Goal: Task Accomplishment & Management: Use online tool/utility

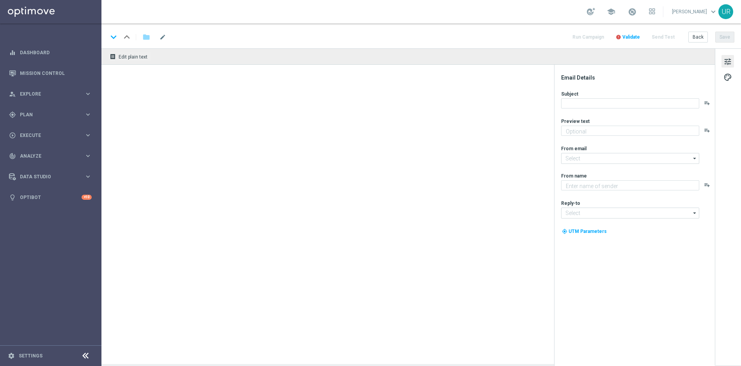
type textarea "EuroDreams GRATIS zum LOTTO 6 aus 45."
type input "[EMAIL_ADDRESS][DOMAIN_NAME]"
type textarea "Lottoland"
type input "[EMAIL_ADDRESS][DOMAIN_NAME]"
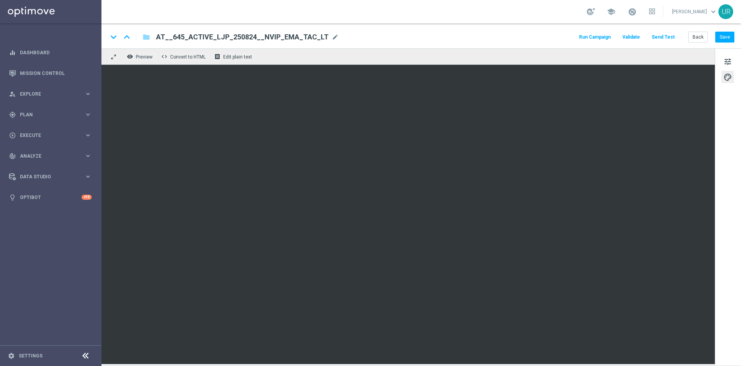
click at [664, 37] on button "Send Test" at bounding box center [662, 37] width 25 height 11
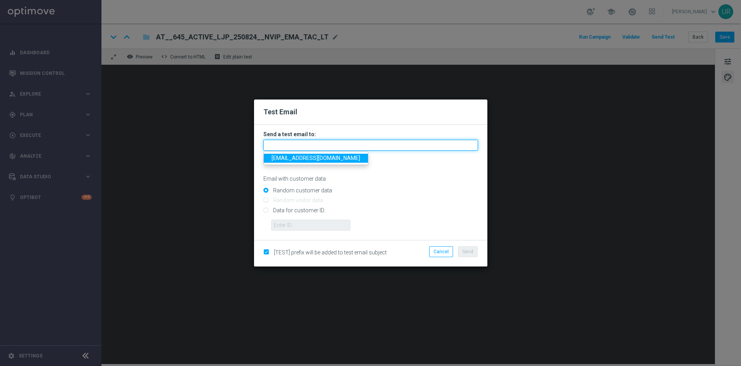
click at [346, 144] on input "text" at bounding box center [370, 145] width 215 height 11
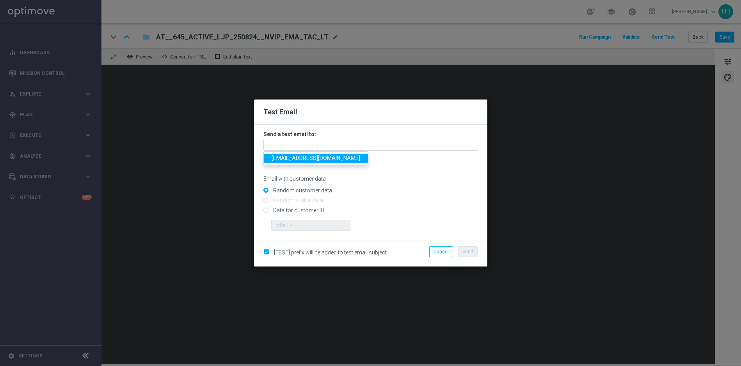
click at [291, 158] on span "[EMAIL_ADDRESS][DOMAIN_NAME]" at bounding box center [316, 158] width 89 height 6
type input "[EMAIL_ADDRESS][DOMAIN_NAME]"
click at [266, 209] on input "Data for customer ID:" at bounding box center [370, 213] width 215 height 11
radio input "true"
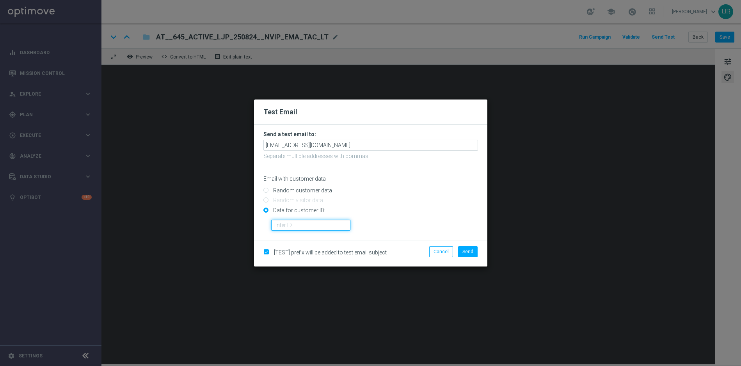
click at [334, 227] on input "text" at bounding box center [310, 225] width 79 height 11
paste input "222645200"
type input "222645200"
click at [468, 254] on span "Send" at bounding box center [467, 251] width 11 height 5
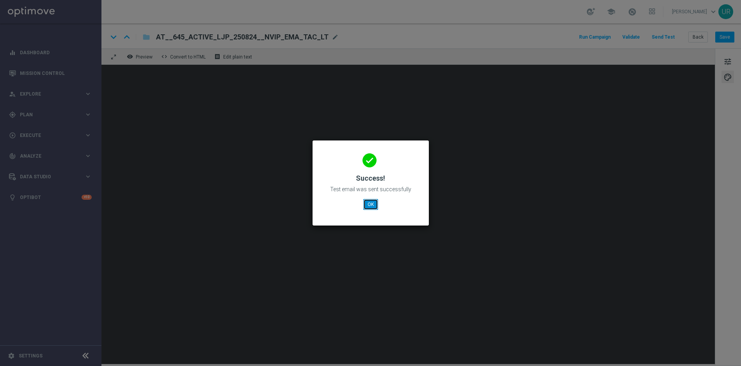
click at [374, 206] on button "OK" at bounding box center [370, 204] width 15 height 11
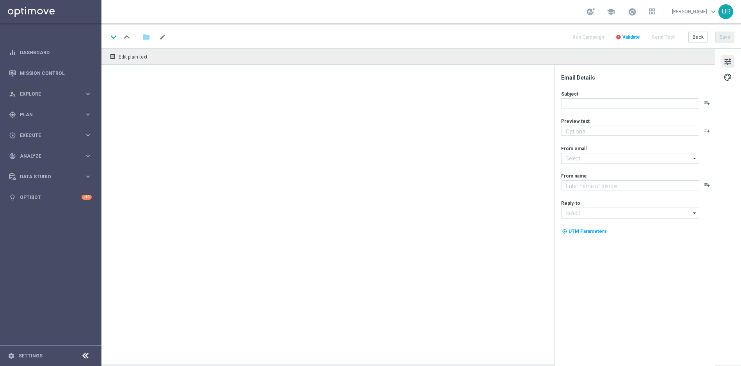
type textarea "EuroDreams GRATIS zum LOTTO 6 aus 45."
type textarea "Lottoland"
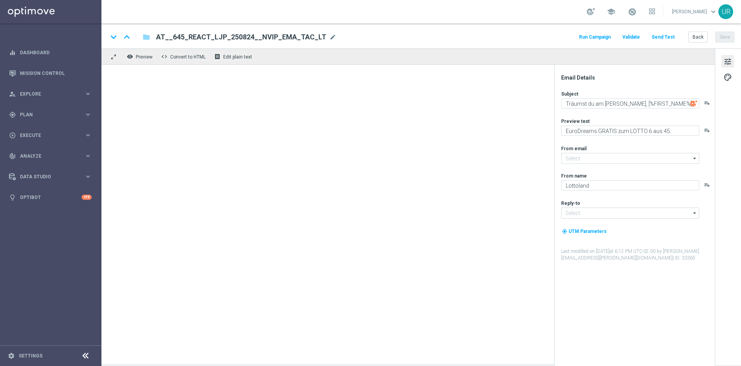
type input "[EMAIL_ADDRESS][DOMAIN_NAME]"
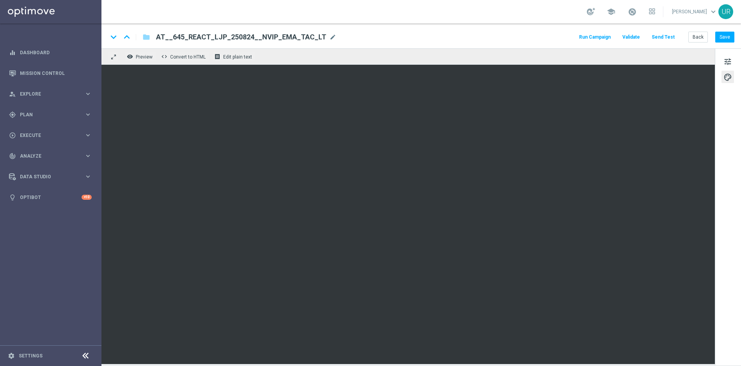
click at [662, 37] on button "Send Test" at bounding box center [662, 37] width 25 height 11
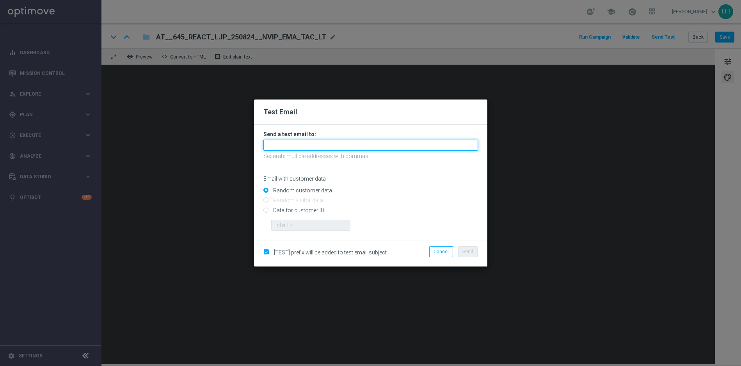
click at [340, 144] on input "text" at bounding box center [370, 145] width 215 height 11
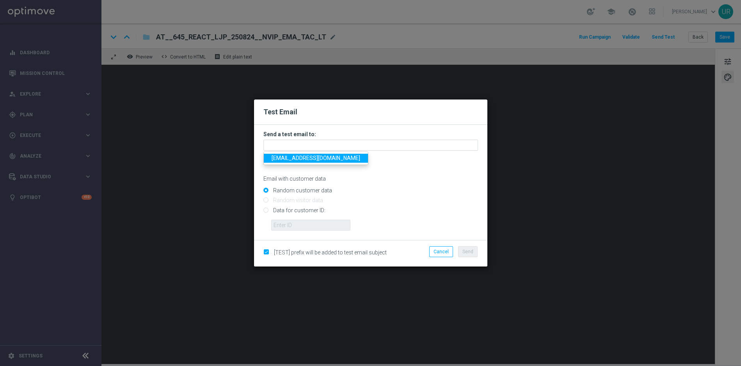
click at [295, 158] on span "[EMAIL_ADDRESS][DOMAIN_NAME]" at bounding box center [316, 158] width 89 height 6
type input "[EMAIL_ADDRESS][DOMAIN_NAME]"
click at [267, 208] on input "Data for customer ID:" at bounding box center [370, 213] width 215 height 11
radio input "true"
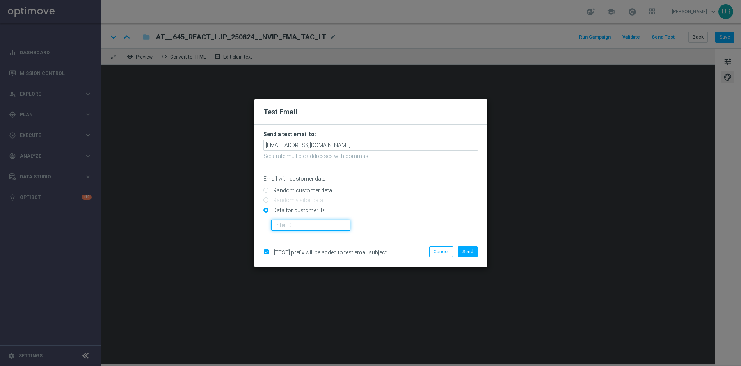
click at [283, 226] on input "text" at bounding box center [310, 225] width 79 height 11
paste input "222645200"
type input "222645200"
click at [473, 252] on span "Send" at bounding box center [467, 251] width 11 height 5
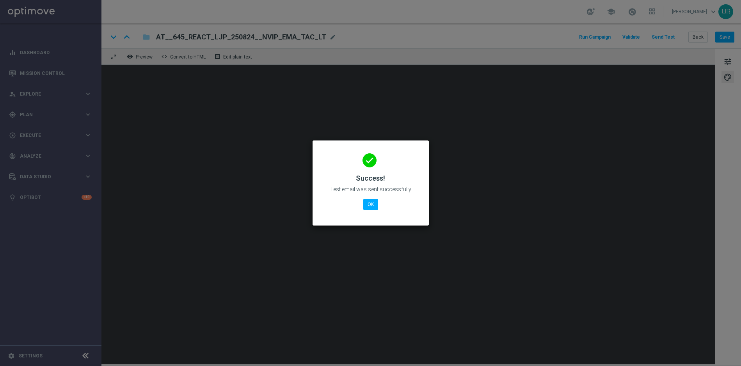
click at [473, 251] on modal-container "done Success! Test email was sent successfully OK" at bounding box center [370, 183] width 741 height 366
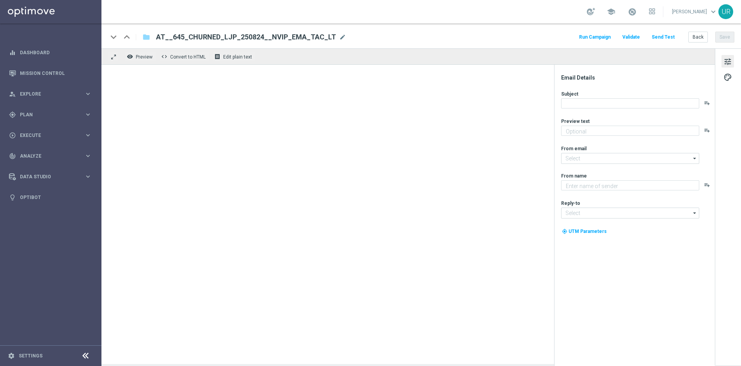
type textarea "EuroDreams GRATIS zum LOTTO 6 aus 45."
type input "[EMAIL_ADDRESS][DOMAIN_NAME]"
type textarea "Lottoland"
type input "[EMAIL_ADDRESS][DOMAIN_NAME]"
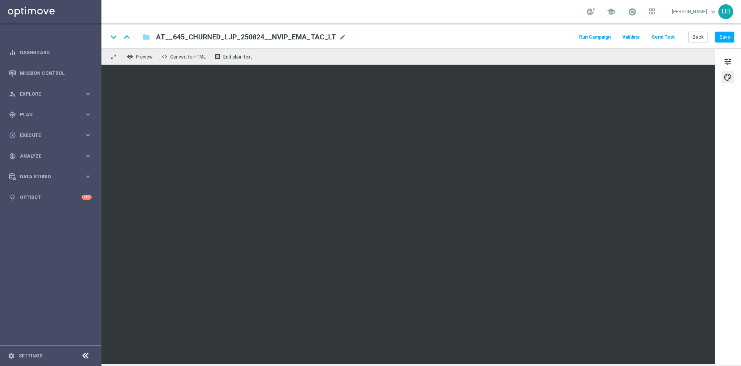
click at [663, 35] on button "Send Test" at bounding box center [662, 37] width 25 height 11
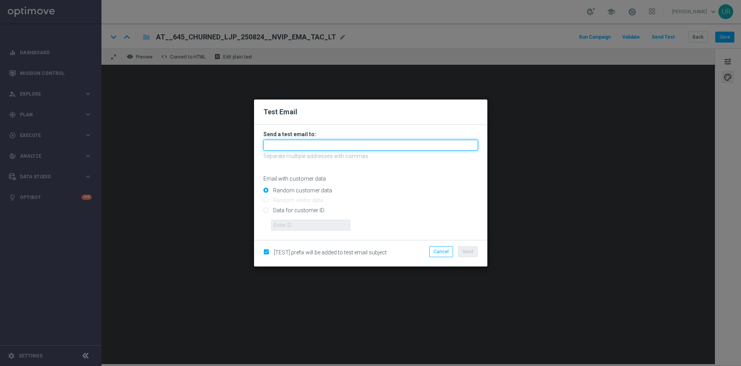
click at [360, 147] on input "text" at bounding box center [370, 145] width 215 height 11
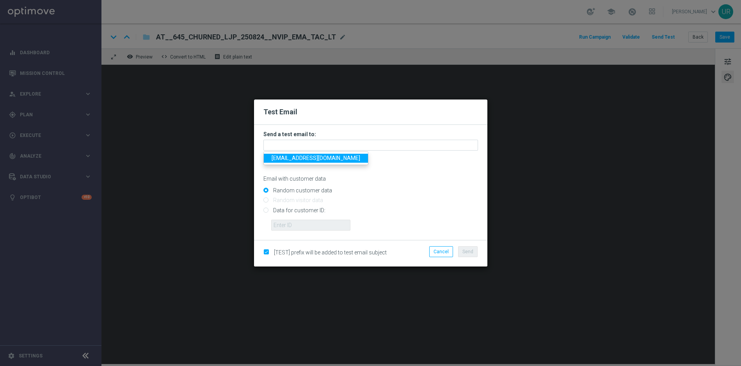
click at [296, 157] on span "[EMAIL_ADDRESS][DOMAIN_NAME]" at bounding box center [316, 158] width 89 height 6
type input "[EMAIL_ADDRESS][DOMAIN_NAME]"
click at [266, 212] on input "Data for customer ID:" at bounding box center [370, 213] width 215 height 11
radio input "true"
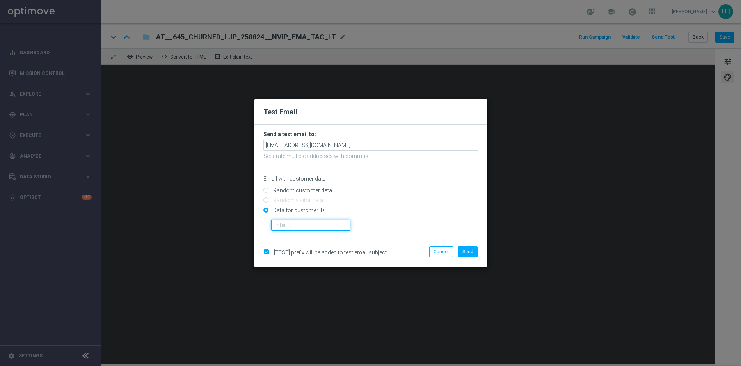
click at [289, 225] on input "text" at bounding box center [310, 225] width 79 height 11
paste input "222645200"
type input "222645200"
click at [477, 249] on button "Send" at bounding box center [468, 251] width 20 height 11
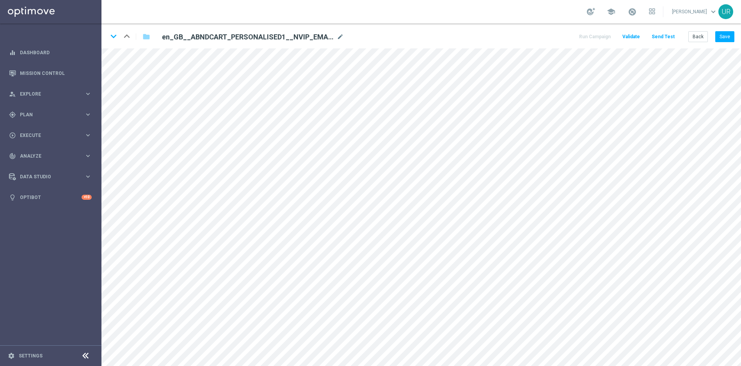
click at [665, 40] on button "Send Test" at bounding box center [662, 37] width 25 height 11
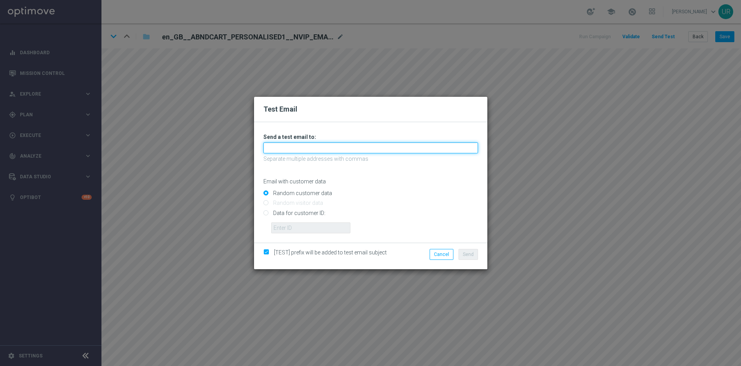
click at [400, 147] on input "text" at bounding box center [370, 147] width 215 height 11
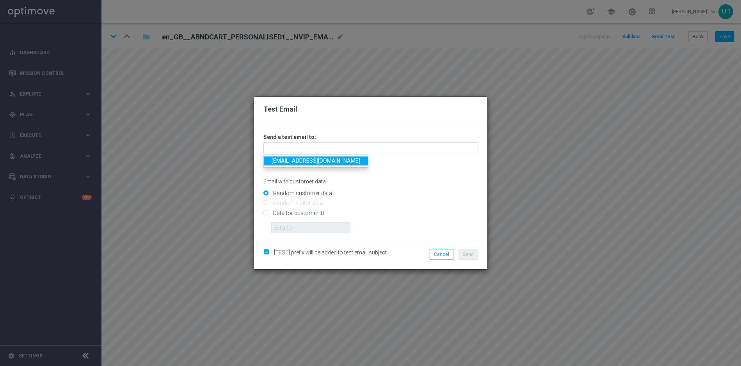
click at [309, 162] on link "[EMAIL_ADDRESS][DOMAIN_NAME]" at bounding box center [316, 160] width 104 height 9
type input "[EMAIL_ADDRESS][DOMAIN_NAME]"
click at [470, 256] on span "Send" at bounding box center [468, 254] width 11 height 5
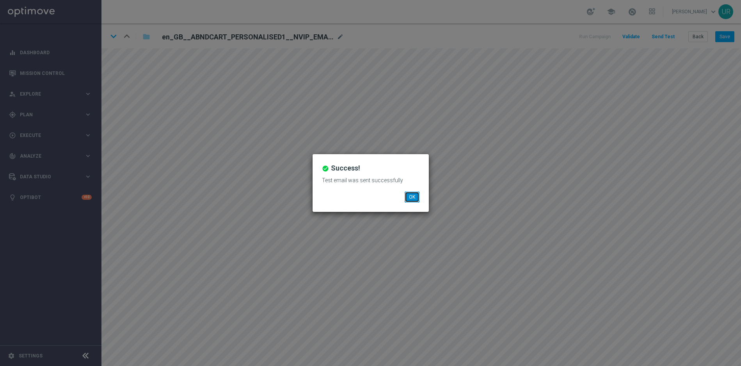
click at [415, 197] on button "OK" at bounding box center [412, 197] width 15 height 11
